Goal: Task Accomplishment & Management: Use online tool/utility

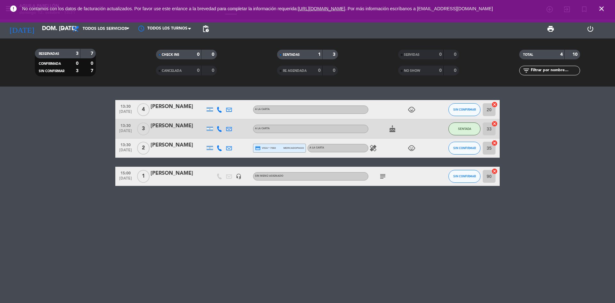
click at [601, 6] on icon "close" at bounding box center [602, 9] width 8 height 8
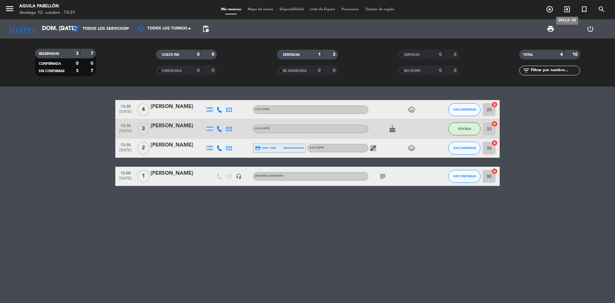
click at [570, 8] on icon "exit_to_app" at bounding box center [568, 9] width 8 height 8
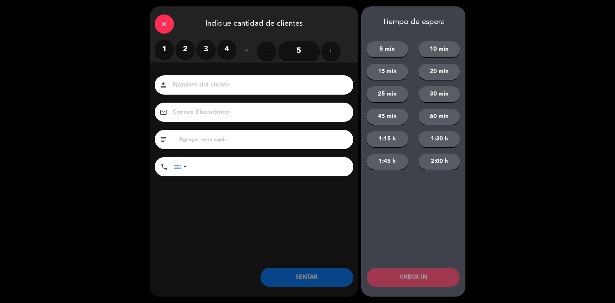
drag, startPoint x: 185, startPoint y: 44, endPoint x: 188, endPoint y: 50, distance: 7.3
click at [185, 44] on label "2" at bounding box center [185, 49] width 19 height 19
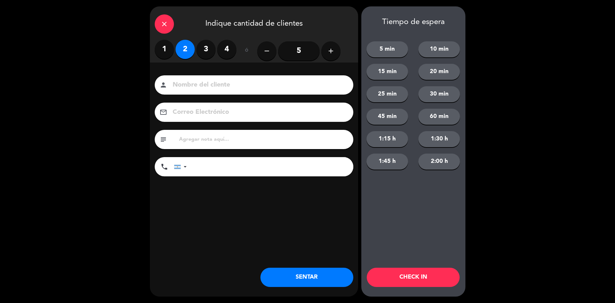
click at [294, 280] on button "SENTAR" at bounding box center [307, 277] width 93 height 19
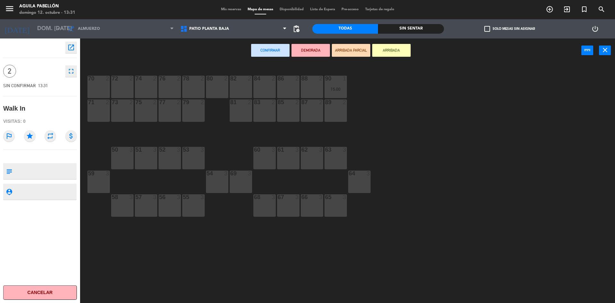
drag, startPoint x: 297, startPoint y: 91, endPoint x: 299, endPoint y: 77, distance: 13.8
click at [297, 91] on div "86 2" at bounding box center [288, 87] width 22 height 22
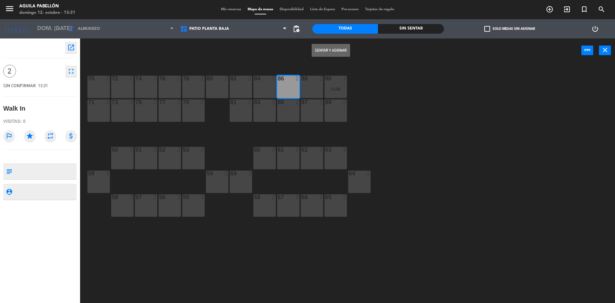
click at [321, 48] on button "Sentar y Asignar" at bounding box center [331, 50] width 38 height 13
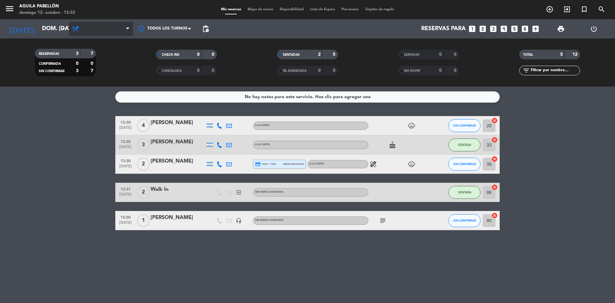
click at [99, 24] on span "Almuerzo" at bounding box center [101, 29] width 64 height 14
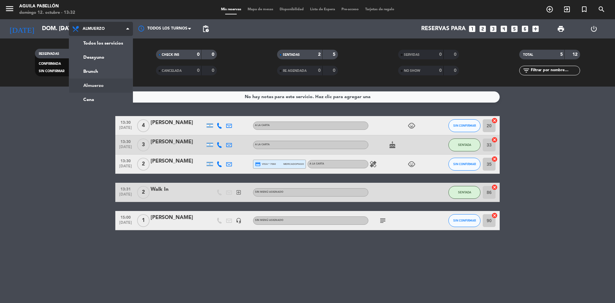
click at [106, 35] on span "Almuerzo" at bounding box center [101, 29] width 64 height 14
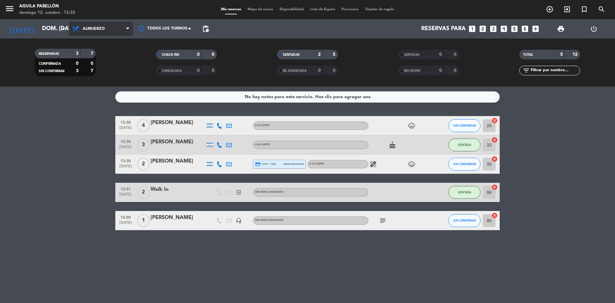
click at [111, 34] on span "Almuerzo" at bounding box center [101, 29] width 64 height 14
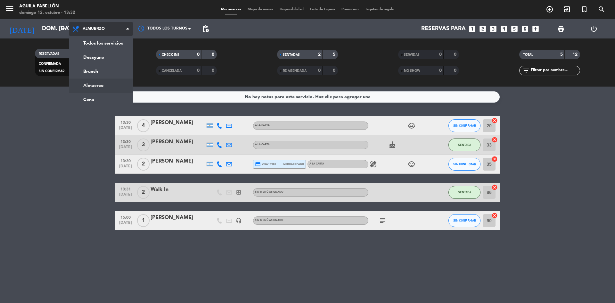
click at [120, 40] on div "menu [PERSON_NAME] [PERSON_NAME] 12. octubre - 13:32 Mis reservas Mapa de mesas…" at bounding box center [307, 43] width 615 height 87
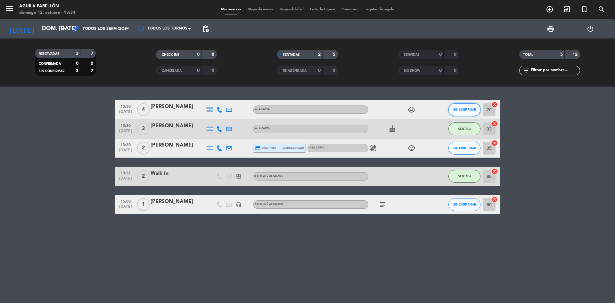
click at [472, 111] on span "SIN CONFIRMAR" at bounding box center [465, 110] width 23 height 4
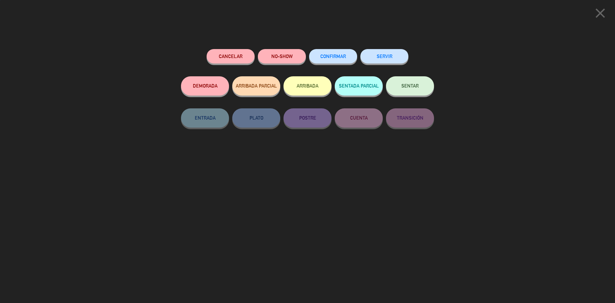
click at [414, 77] on button "SENTAR" at bounding box center [410, 85] width 48 height 19
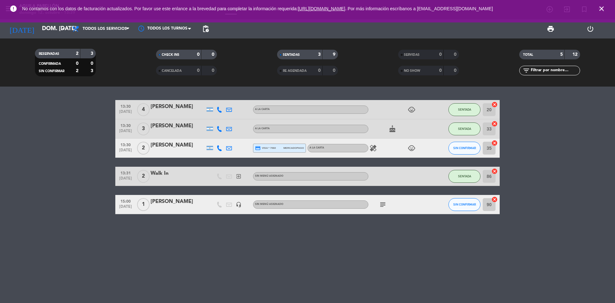
click at [374, 148] on icon "healing" at bounding box center [374, 148] width 8 height 8
click at [471, 150] on button "SIN CONFIRMAR" at bounding box center [465, 148] width 32 height 13
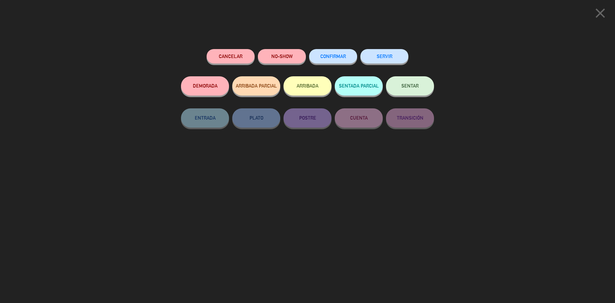
click at [406, 92] on button "SENTAR" at bounding box center [410, 85] width 48 height 19
